Goal: Check status: Check status

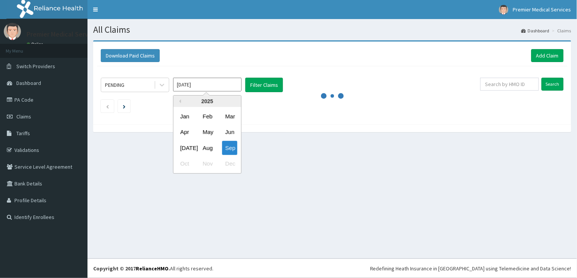
click at [227, 88] on input "[DATE]" at bounding box center [207, 85] width 68 height 14
click at [210, 146] on div "Aug" at bounding box center [207, 148] width 15 height 14
type input "[DATE]"
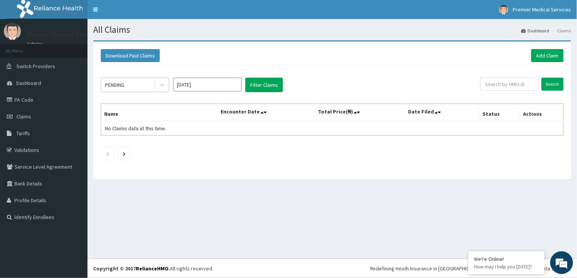
click at [131, 86] on div "PENDING" at bounding box center [127, 85] width 53 height 12
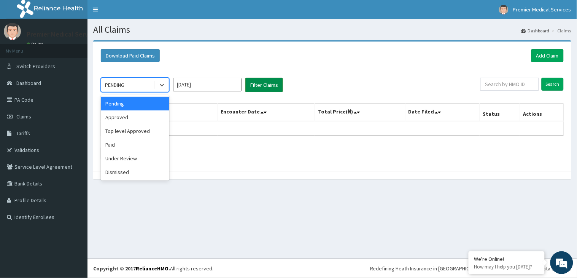
click at [268, 84] on button "Filter Claims" at bounding box center [264, 85] width 38 height 14
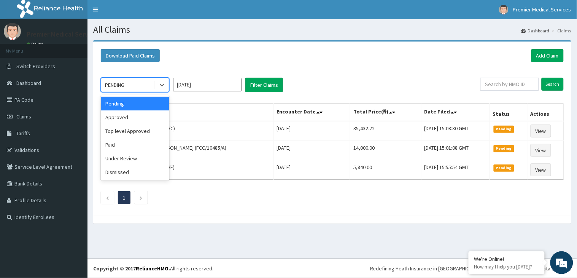
click at [149, 85] on div "PENDING" at bounding box center [127, 85] width 53 height 12
click at [130, 114] on div "Approved" at bounding box center [135, 117] width 68 height 14
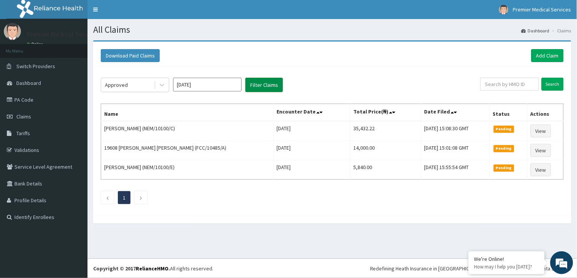
click at [271, 87] on button "Filter Claims" at bounding box center [264, 85] width 38 height 14
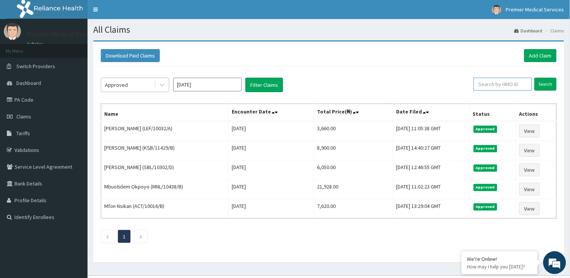
click at [502, 84] on input "text" at bounding box center [502, 84] width 58 height 13
click at [150, 84] on div "Approved" at bounding box center [127, 85] width 53 height 12
click at [162, 86] on icon at bounding box center [162, 85] width 5 height 3
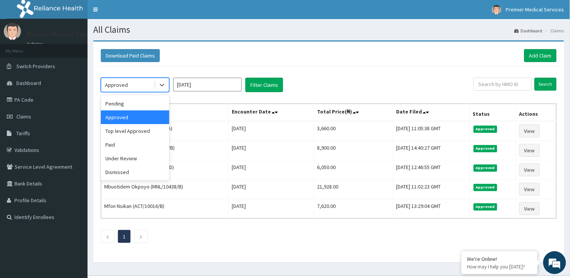
click at [150, 85] on div "Approved" at bounding box center [127, 85] width 53 height 12
click at [119, 130] on div "Top level Approved" at bounding box center [135, 131] width 68 height 14
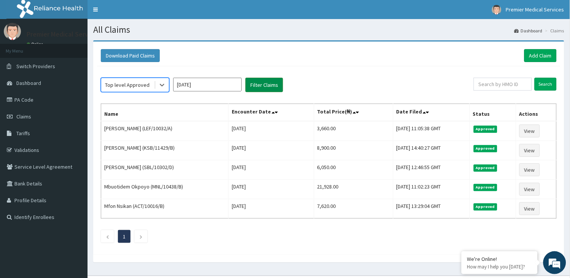
click at [263, 86] on button "Filter Claims" at bounding box center [264, 85] width 38 height 14
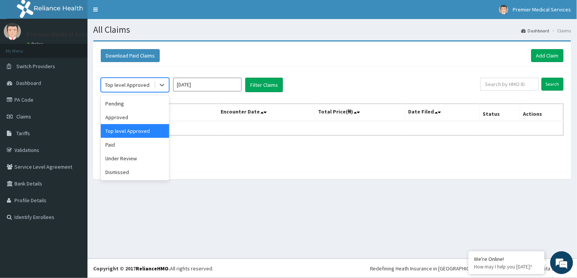
click at [147, 85] on div "Top level Approved" at bounding box center [127, 85] width 44 height 8
click at [127, 143] on div "Paid" at bounding box center [135, 145] width 68 height 14
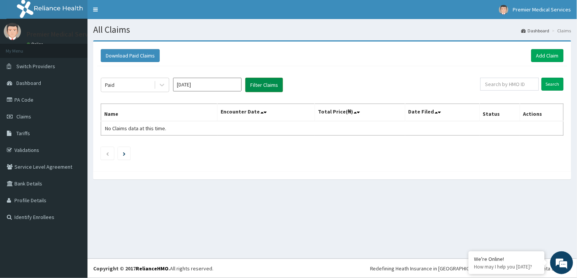
click at [263, 89] on button "Filter Claims" at bounding box center [264, 85] width 38 height 14
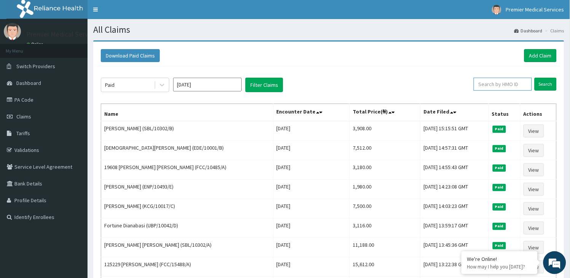
click at [498, 81] on input "text" at bounding box center [502, 84] width 58 height 13
type input "FMP/10298/C"
click at [536, 80] on input "Search" at bounding box center [545, 84] width 22 height 13
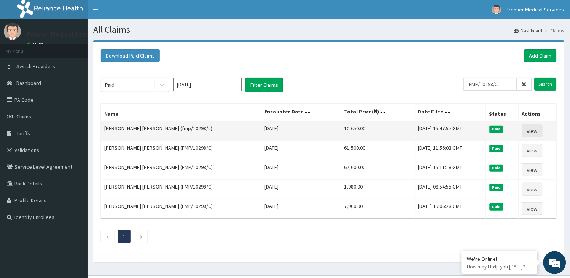
click at [530, 128] on link "View" at bounding box center [532, 130] width 21 height 13
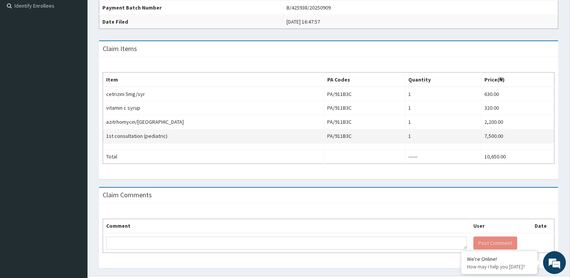
scroll to position [169, 0]
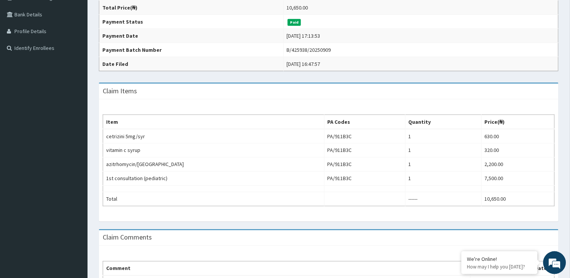
click at [261, 92] on div "Claim Items" at bounding box center [328, 92] width 459 height 16
